Goal: Information Seeking & Learning: Learn about a topic

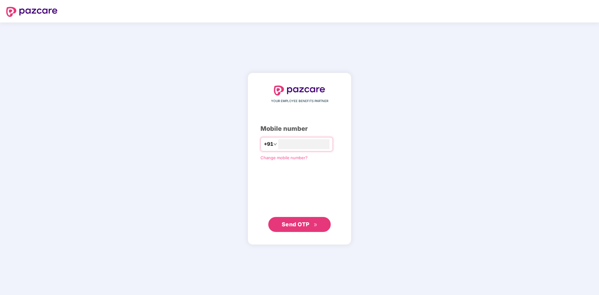
type input "**********"
click at [286, 229] on button "Send OTP" at bounding box center [299, 224] width 62 height 15
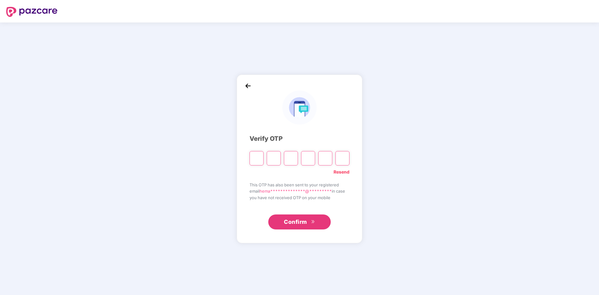
type input "*"
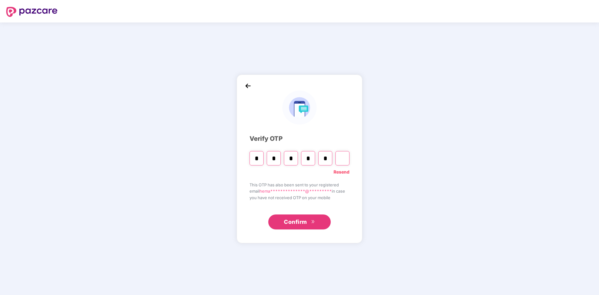
type input "*"
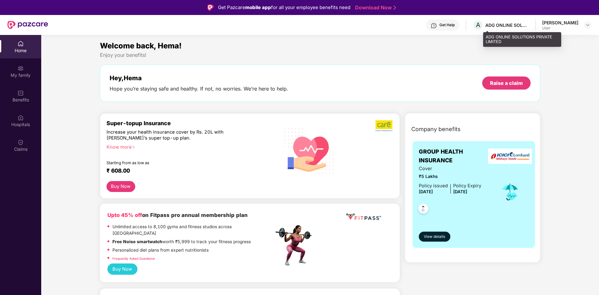
click at [509, 28] on div "A ADG ONLINE SOLUTIONS PRIVATE LIMITED" at bounding box center [500, 25] width 56 height 11
click at [483, 27] on span "A" at bounding box center [477, 25] width 11 height 11
click at [19, 50] on div "Home" at bounding box center [20, 50] width 41 height 6
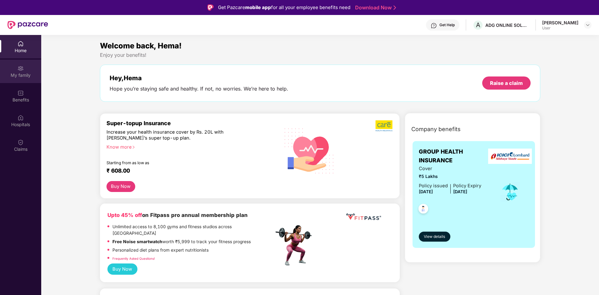
click at [16, 70] on div "My family" at bounding box center [20, 71] width 41 height 23
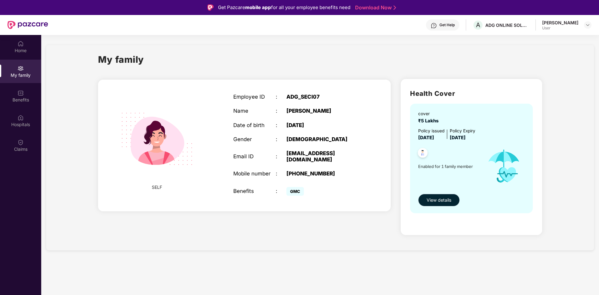
click at [436, 201] on span "View details" at bounding box center [438, 200] width 25 height 7
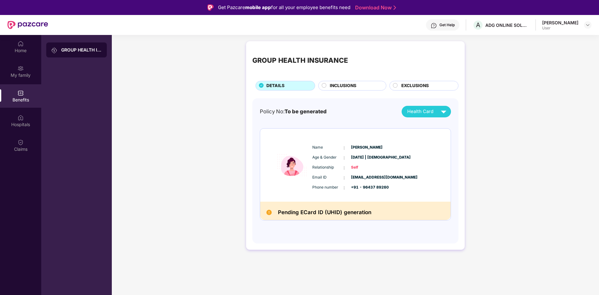
click at [415, 112] on span "Health Card" at bounding box center [420, 111] width 26 height 7
click at [443, 127] on img at bounding box center [444, 126] width 5 height 5
click at [364, 86] on div "INCLUSIONS" at bounding box center [355, 86] width 56 height 8
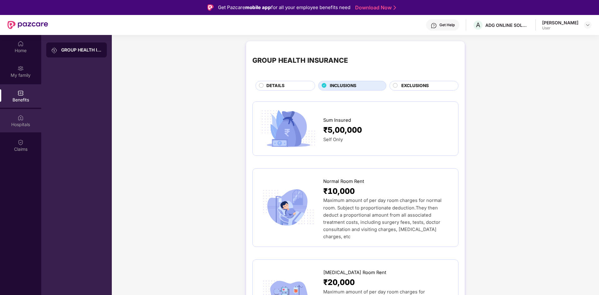
click at [19, 122] on div "Hospitals" at bounding box center [20, 124] width 41 height 6
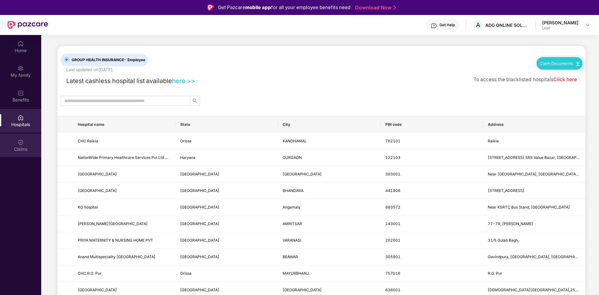
click at [16, 150] on div "Claims" at bounding box center [20, 149] width 41 height 6
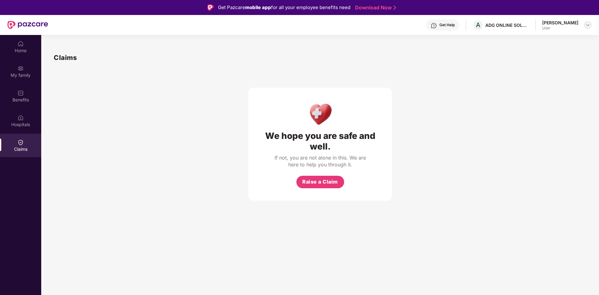
click at [584, 26] on div at bounding box center [587, 24] width 7 height 7
click at [563, 57] on div "H Hema Singh User" at bounding box center [558, 59] width 81 height 11
click at [21, 46] on img at bounding box center [20, 44] width 6 height 6
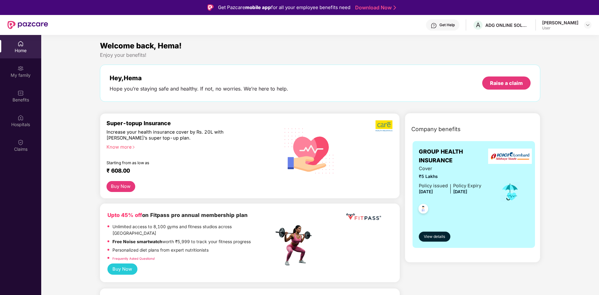
click at [117, 147] on div "Know more" at bounding box center [188, 146] width 164 height 4
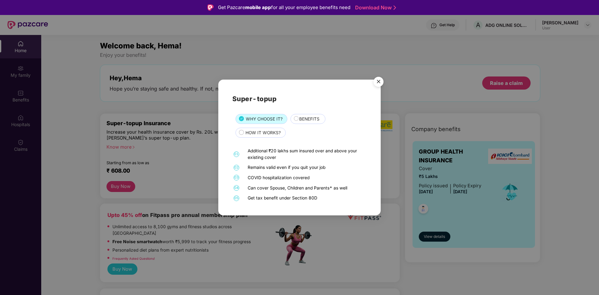
click at [242, 133] on div "HOW IT WORKS?" at bounding box center [262, 134] width 40 height 8
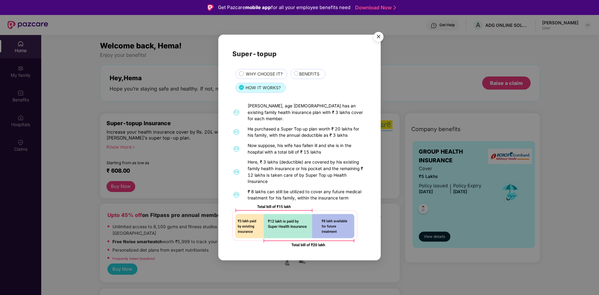
click at [316, 77] on span "BENEFITS" at bounding box center [309, 74] width 20 height 7
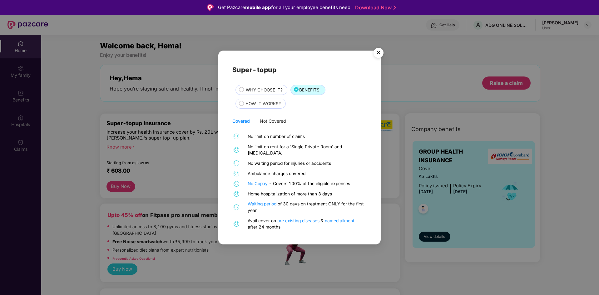
click at [377, 57] on img "Close" at bounding box center [378, 53] width 17 height 17
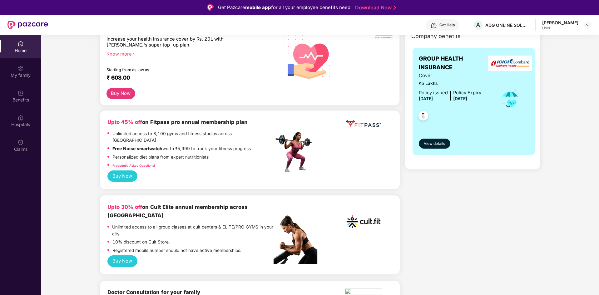
scroll to position [94, 0]
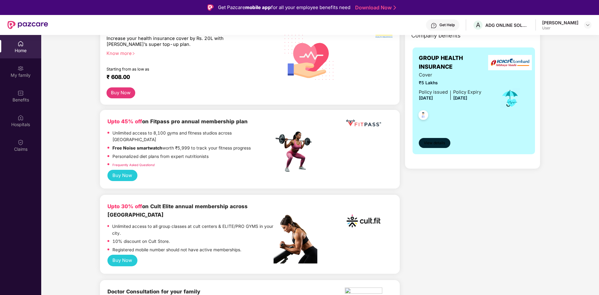
click at [439, 141] on span "View details" at bounding box center [434, 143] width 21 height 6
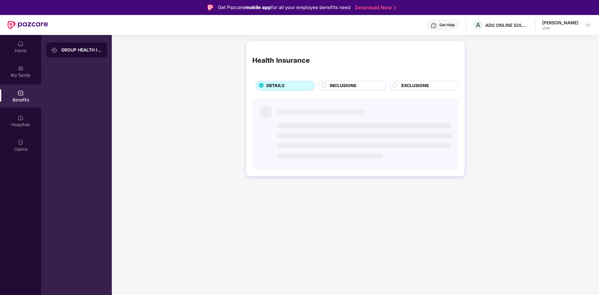
scroll to position [0, 0]
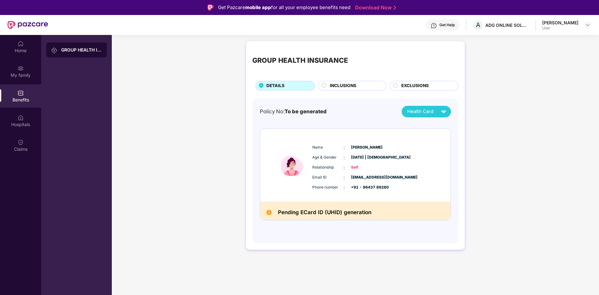
click at [332, 210] on h2 "Pending ECard ID (UHID) generation" at bounding box center [324, 212] width 93 height 9
click at [436, 111] on div "Health Card" at bounding box center [428, 111] width 42 height 11
click at [426, 127] on div "[PERSON_NAME]" at bounding box center [425, 125] width 41 height 7
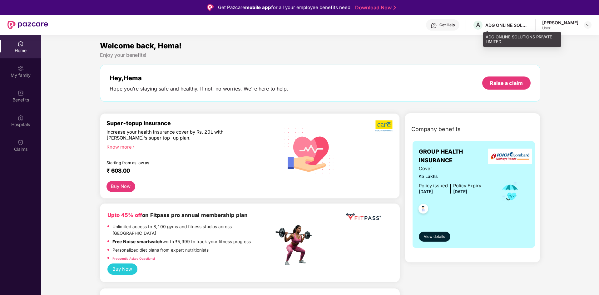
click at [528, 25] on div "ADG ONLINE SOLUTIONS PRIVATE LIMITED" at bounding box center [507, 25] width 44 height 6
click at [519, 27] on div "ADG ONLINE SOLUTIONS PRIVATE LIMITED" at bounding box center [507, 25] width 44 height 6
click at [566, 29] on div "User" at bounding box center [560, 28] width 36 height 5
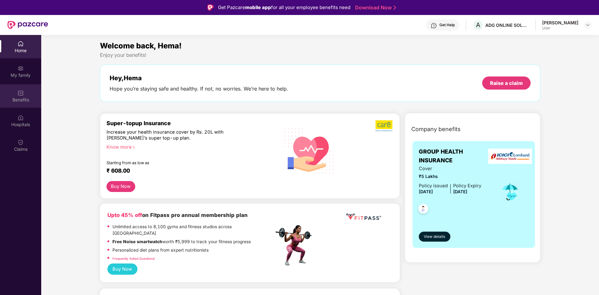
click at [22, 98] on div "Benefits" at bounding box center [20, 100] width 41 height 6
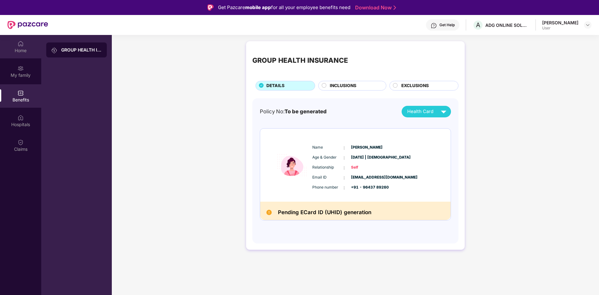
click at [25, 55] on div "Home" at bounding box center [20, 46] width 41 height 23
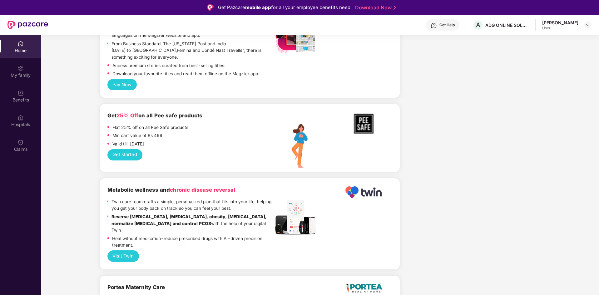
scroll to position [656, 0]
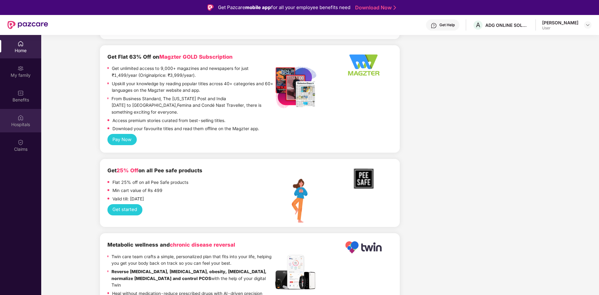
click at [18, 123] on div "Hospitals" at bounding box center [20, 124] width 41 height 6
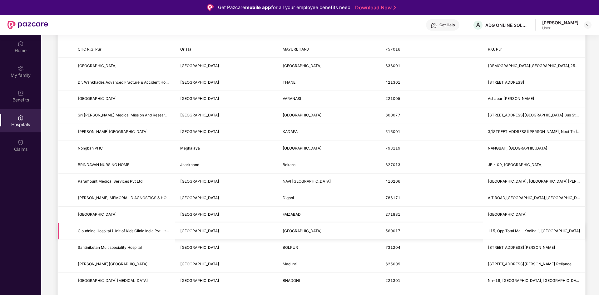
scroll to position [170, 0]
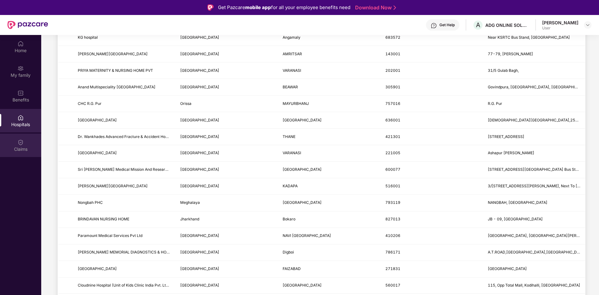
click at [17, 145] on div "Claims" at bounding box center [20, 145] width 41 height 23
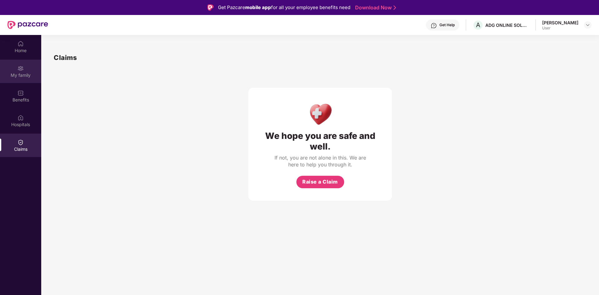
click at [20, 73] on div "My family" at bounding box center [20, 75] width 41 height 6
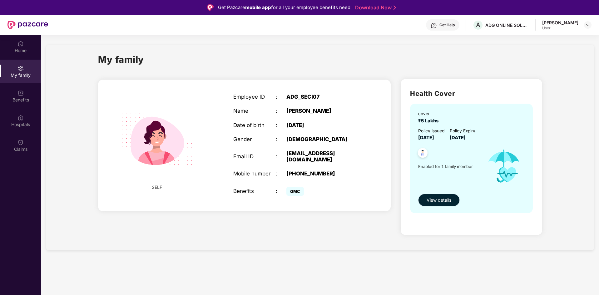
click at [432, 200] on span "View details" at bounding box center [438, 200] width 25 height 7
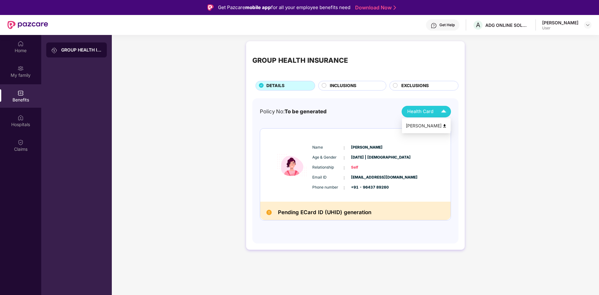
click at [439, 116] on img at bounding box center [443, 111] width 11 height 11
click at [444, 129] on li "[PERSON_NAME]" at bounding box center [426, 126] width 49 height 12
click at [584, 27] on div at bounding box center [587, 24] width 7 height 7
click at [583, 27] on div "[PERSON_NAME] User" at bounding box center [566, 25] width 49 height 11
click at [572, 25] on div "[PERSON_NAME]" at bounding box center [560, 23] width 36 height 6
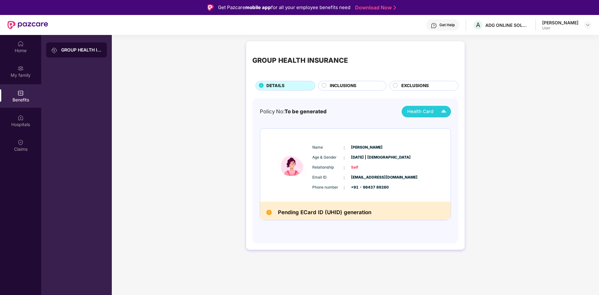
click at [66, 49] on div "GROUP HEALTH INSURANCE" at bounding box center [81, 50] width 41 height 6
click at [588, 27] on img at bounding box center [587, 24] width 5 height 5
click at [531, 42] on div "Logout" at bounding box center [558, 40] width 81 height 12
